Goal: Information Seeking & Learning: Learn about a topic

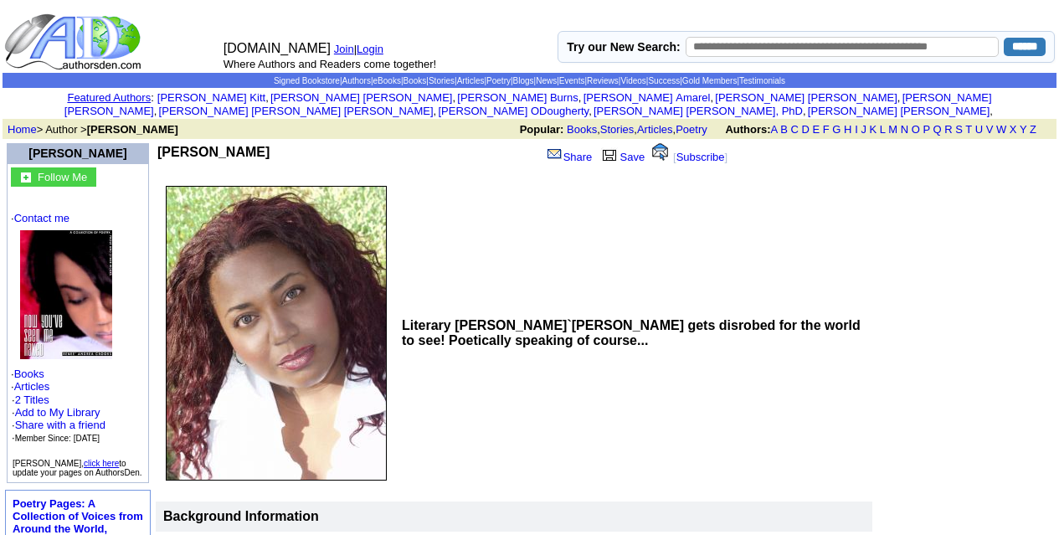
click at [255, 186] on img at bounding box center [276, 333] width 221 height 295
click at [261, 253] on img at bounding box center [276, 333] width 221 height 295
click at [219, 145] on b "[PERSON_NAME]" at bounding box center [213, 152] width 112 height 14
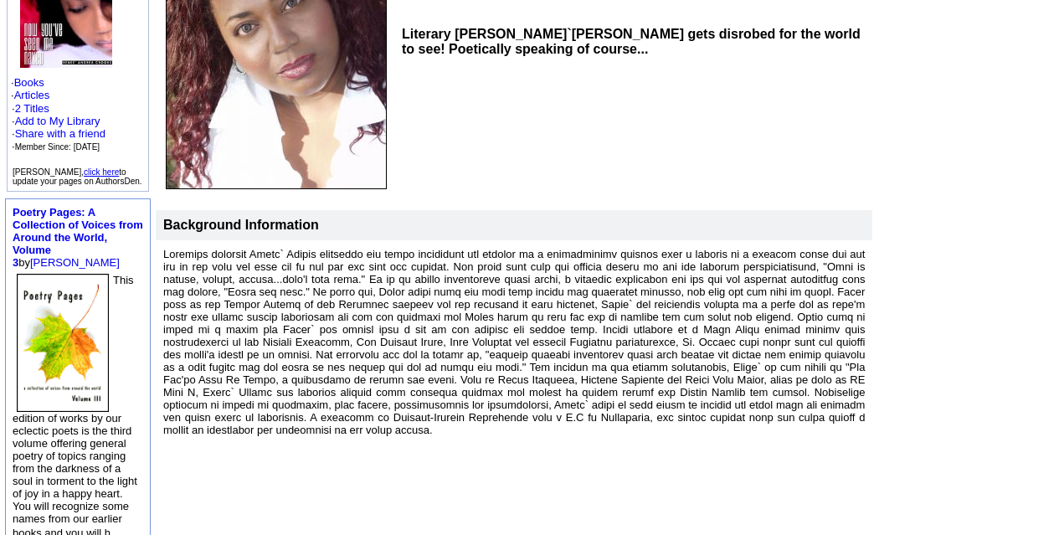
scroll to position [251, 0]
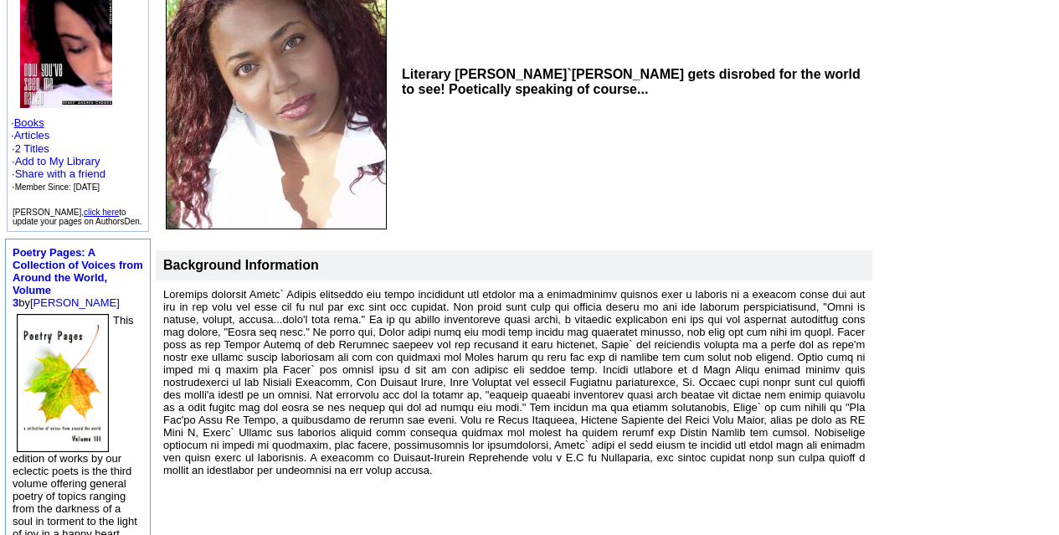
click at [39, 116] on link "Books" at bounding box center [29, 122] width 30 height 13
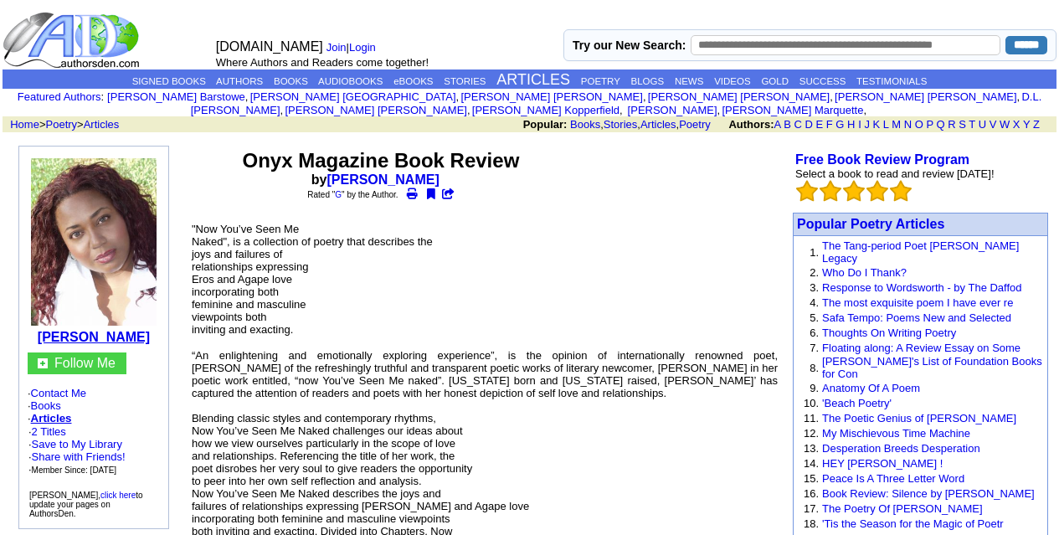
click at [128, 330] on b "[PERSON_NAME]" at bounding box center [94, 337] width 112 height 14
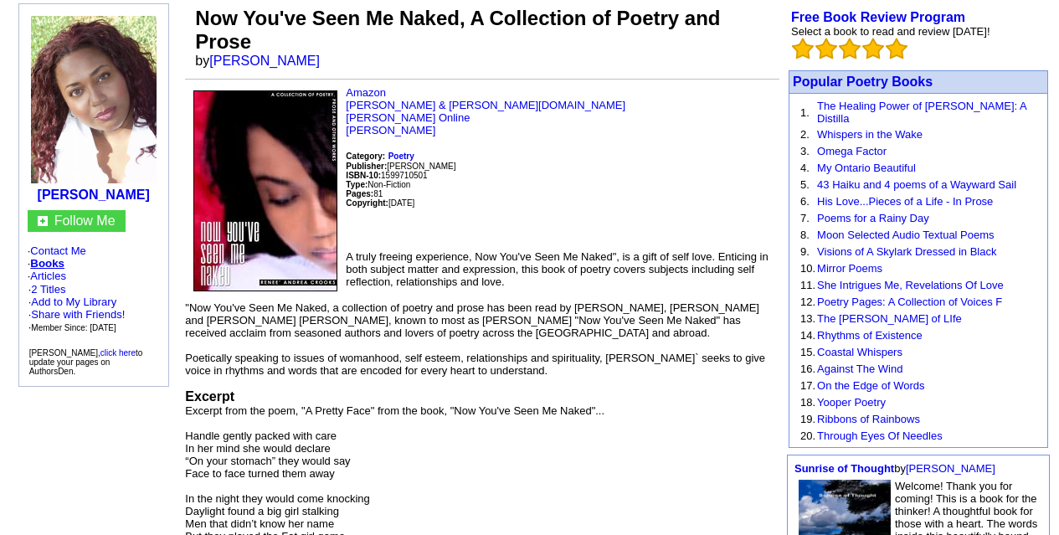
scroll to position [84, 0]
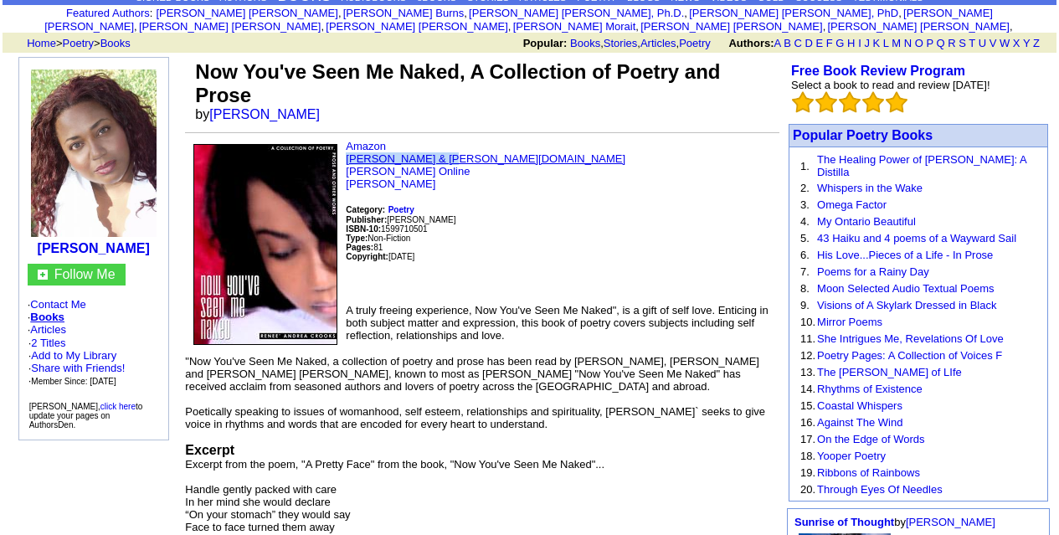
drag, startPoint x: 454, startPoint y: 142, endPoint x: 346, endPoint y: 144, distance: 108.1
click at [346, 144] on p "Amazon Barnes & Noble.com Renee Crooks Online Renee A. Crooks Category: Poetry …" at bounding box center [482, 215] width 595 height 151
copy link "Barnes & Noble.com"
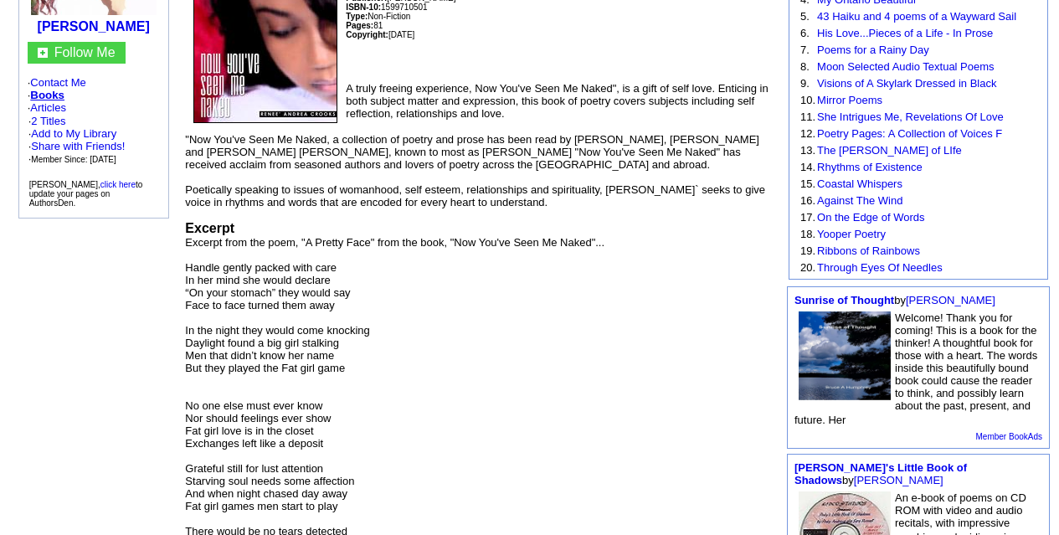
scroll to position [335, 0]
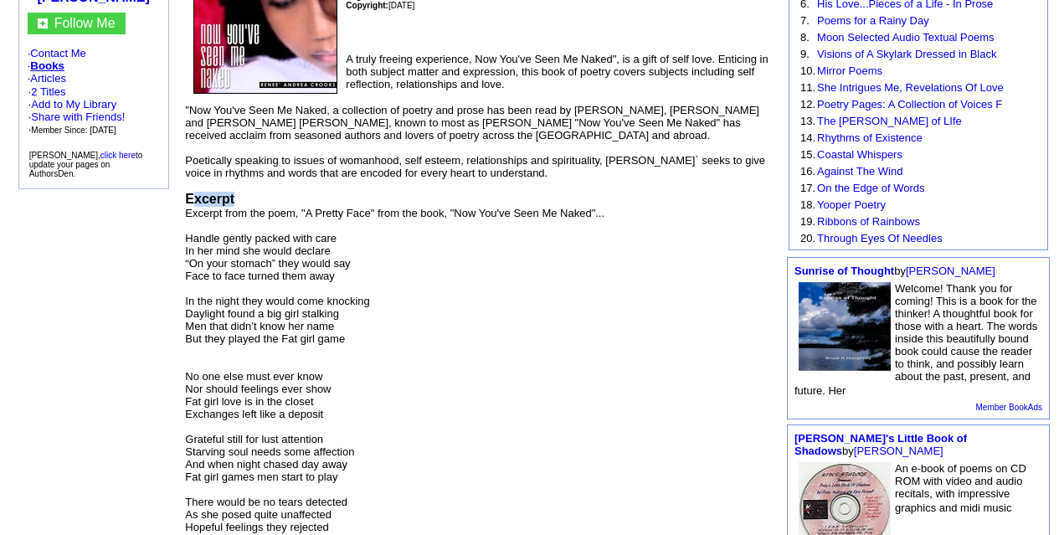
drag, startPoint x: 238, startPoint y: 183, endPoint x: 192, endPoint y: 189, distance: 46.5
click at [192, 189] on td "Amazon Barnes & Noble.com Renee Crooks Online Renee A. Crooks Category: Poetry …" at bounding box center [482, 274] width 595 height 770
copy font "xcerpt"
drag, startPoint x: 307, startPoint y: 202, endPoint x: 368, endPoint y: 204, distance: 61.2
click at [368, 207] on font "Excerpt from the poem, "A Pretty Face" from the book, "Now You've Seen Me Naked…" at bounding box center [395, 427] width 420 height 440
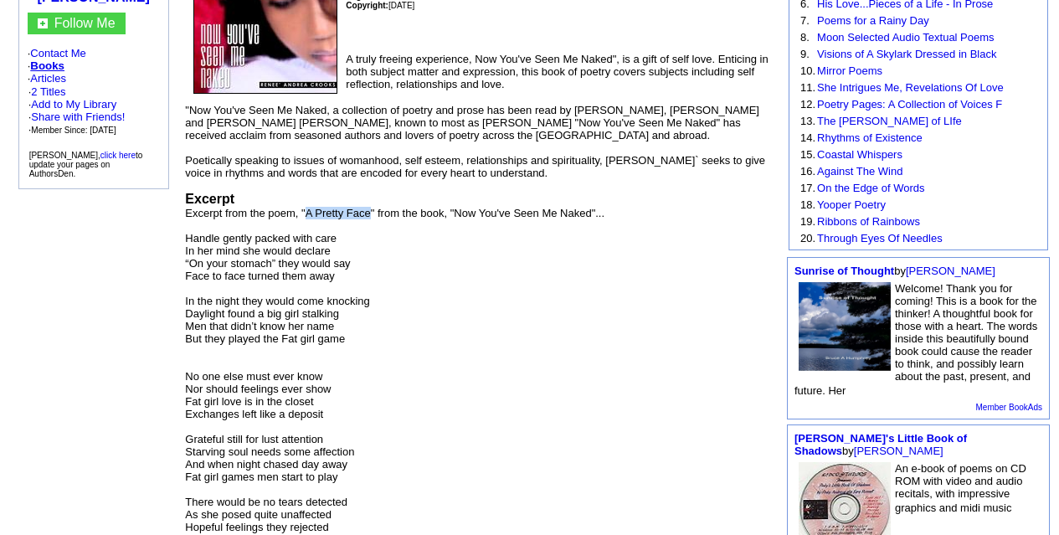
copy font "A Pretty Face"
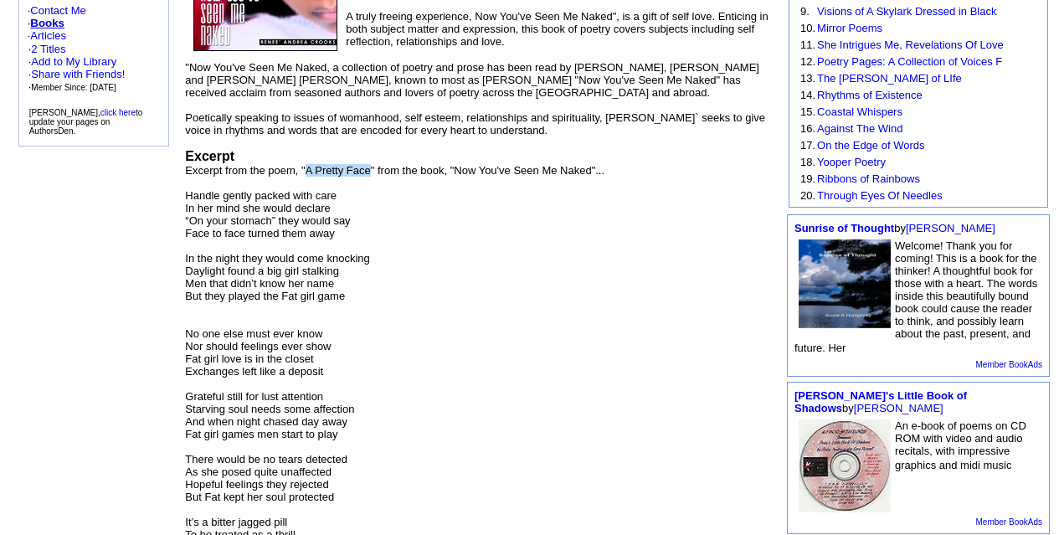
scroll to position [419, 0]
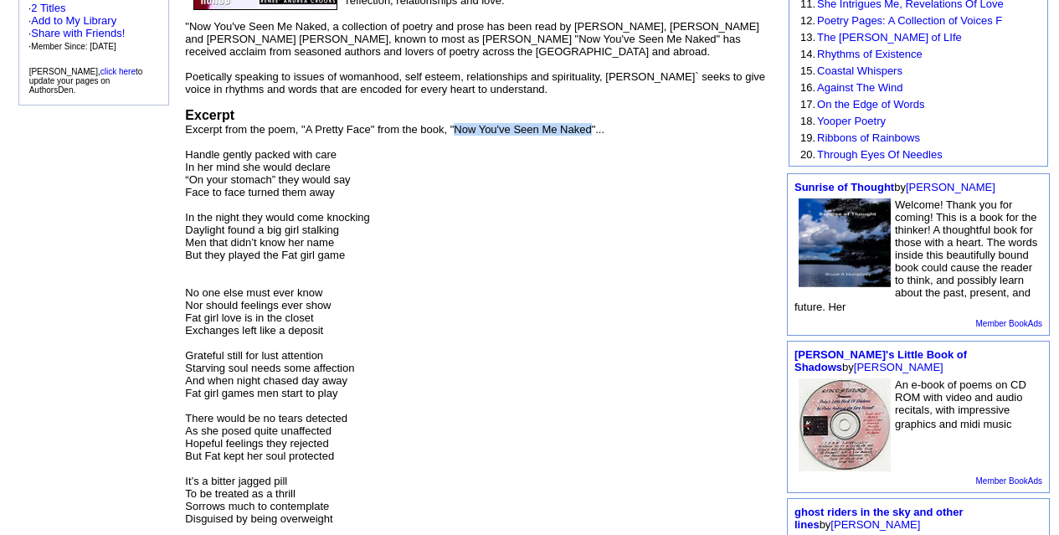
copy font "Now You've Seen Me Naked"
drag, startPoint x: 461, startPoint y: 112, endPoint x: 590, endPoint y: 121, distance: 129.2
click at [590, 123] on font "Excerpt from the poem, "A Pretty Face" from the book, "Now You've Seen Me Naked…" at bounding box center [395, 343] width 420 height 440
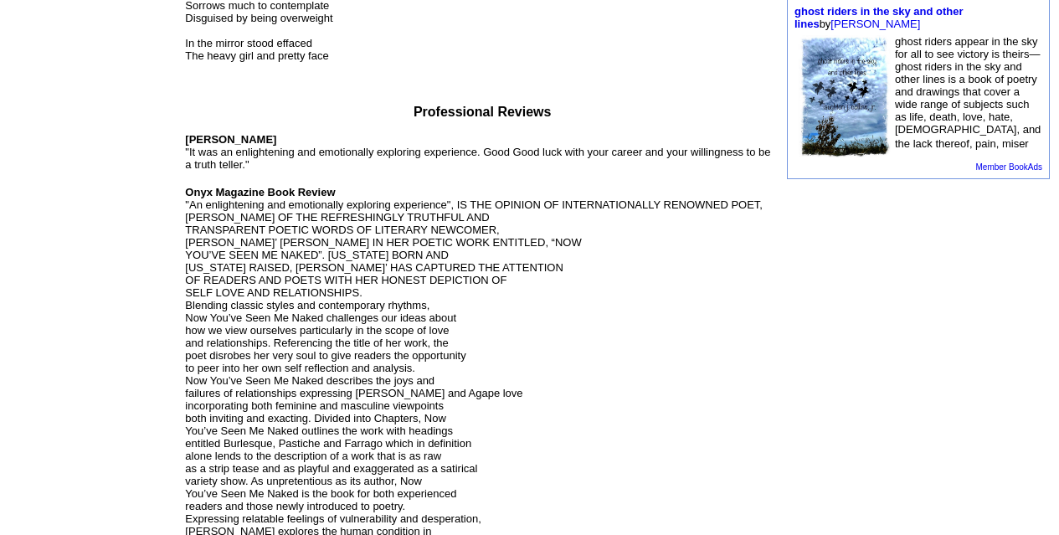
scroll to position [921, 0]
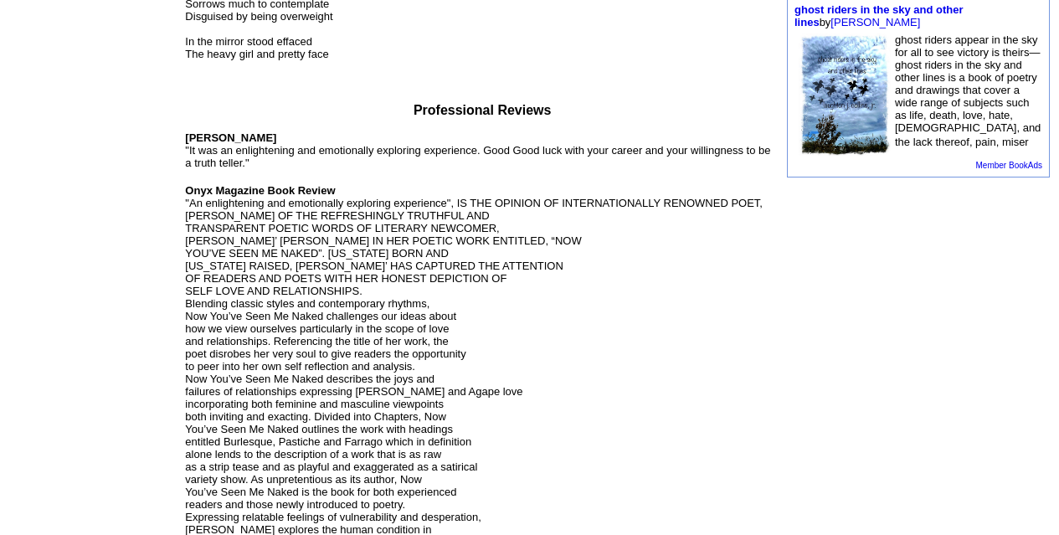
drag, startPoint x: 194, startPoint y: 120, endPoint x: 281, endPoint y: 125, distance: 86.4
click at [281, 131] on p "Nikki Giovanni "It was an enlightening and emotionally exploring experience. Go…" at bounding box center [482, 511] width 595 height 761
copy b "Nikki Giovanni"
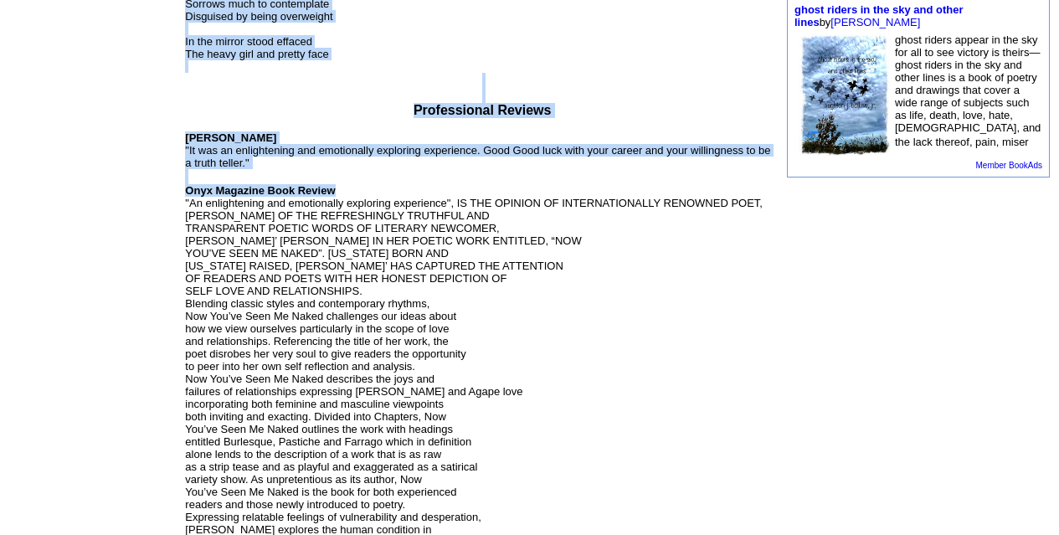
drag, startPoint x: 183, startPoint y: 176, endPoint x: 333, endPoint y: 176, distance: 149.9
click at [332, 176] on tbody "Renee A. Crooks Follow Me · Contact Me · Books · Articles · 2 Titles · Add to M…" at bounding box center [529, 145] width 1051 height 1856
click at [340, 177] on p "Nikki Giovanni "It was an enlightening and emotionally exploring experience. Go…" at bounding box center [482, 511] width 595 height 761
drag, startPoint x: 340, startPoint y: 177, endPoint x: 186, endPoint y: 184, distance: 154.3
click at [203, 186] on p "Nikki Giovanni "It was an enlightening and emotionally exploring experience. Go…" at bounding box center [482, 511] width 595 height 761
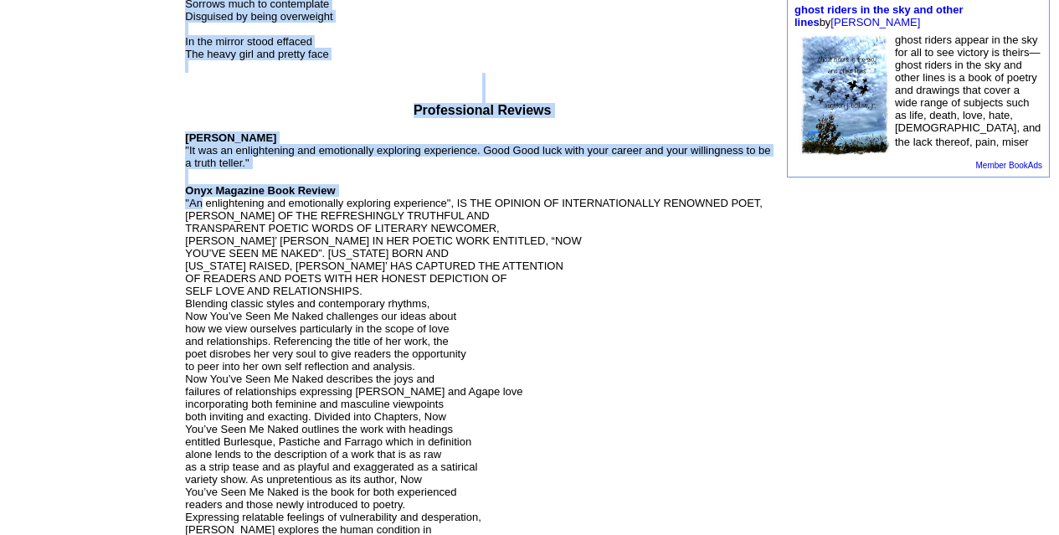
click at [187, 183] on font "Onyx Magazine Book Review "An enlightening and emotionally exploring experience…" at bounding box center [474, 491] width 578 height 617
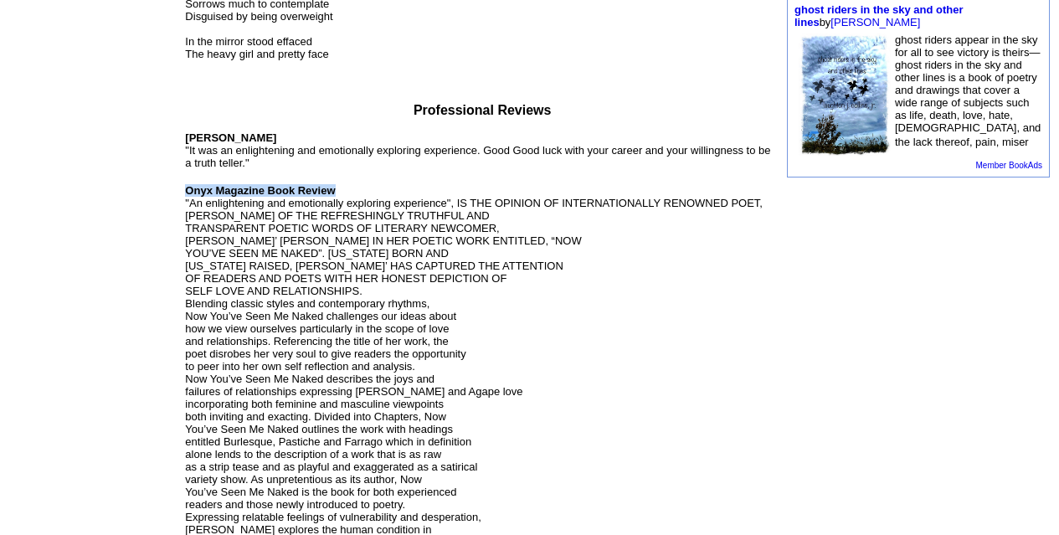
drag, startPoint x: 185, startPoint y: 178, endPoint x: 343, endPoint y: 175, distance: 157.5
click at [343, 175] on p "Nikki Giovanni "It was an enlightening and emotionally exploring experience. Go…" at bounding box center [482, 511] width 595 height 761
copy b "Onyx Magazine Book Review"
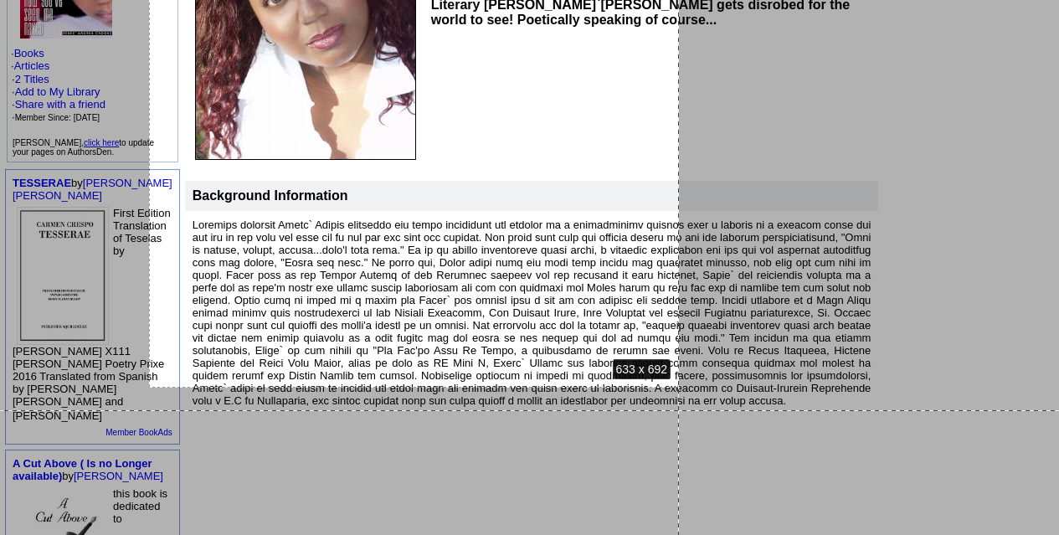
scroll to position [335, 0]
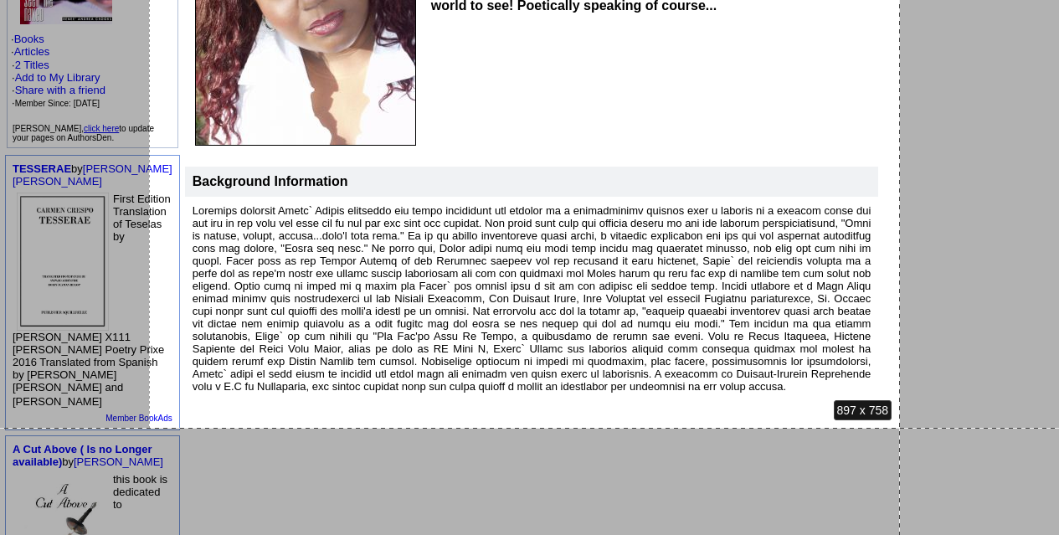
drag, startPoint x: 161, startPoint y: 142, endPoint x: 900, endPoint y: 428, distance: 793.0
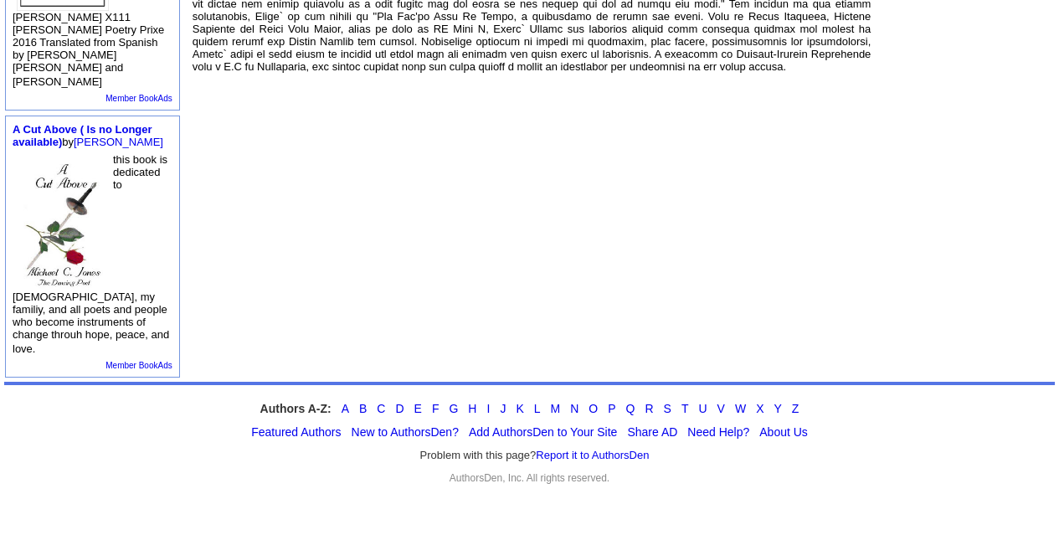
scroll to position [0, 0]
